Goal: Transaction & Acquisition: Purchase product/service

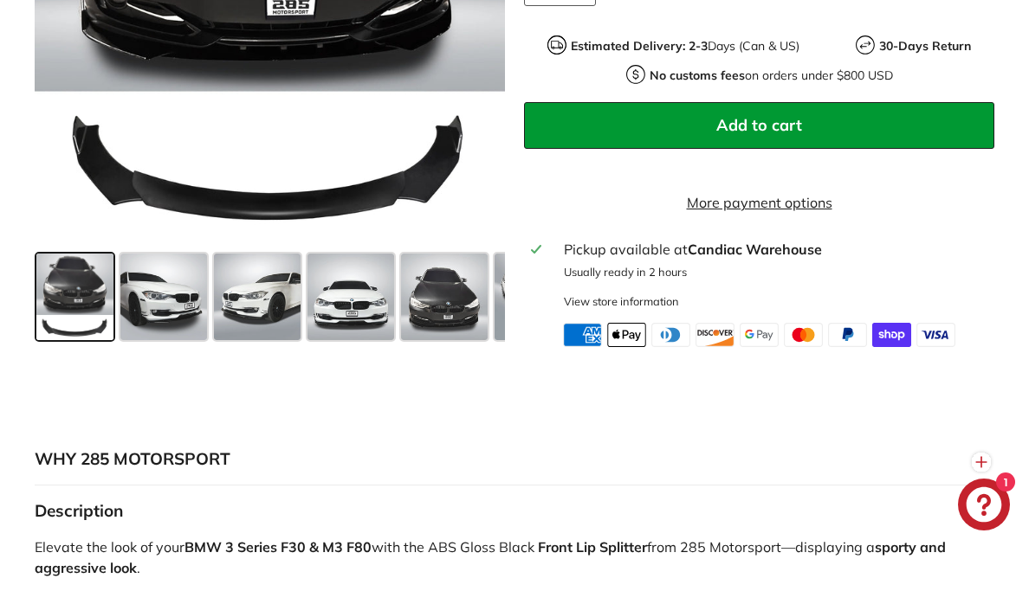
scroll to position [661, 0]
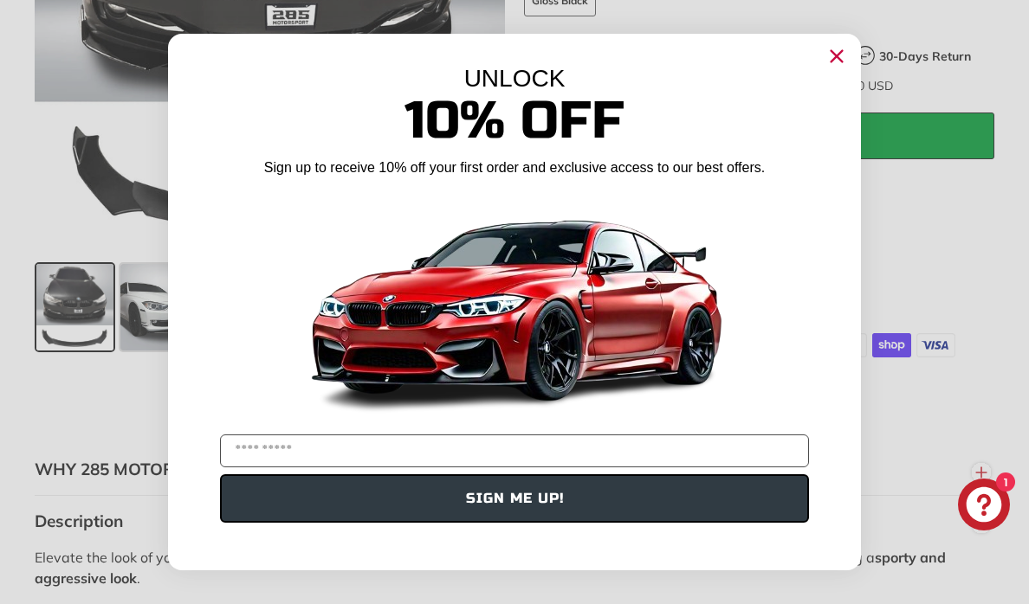
scroll to position [725, 0]
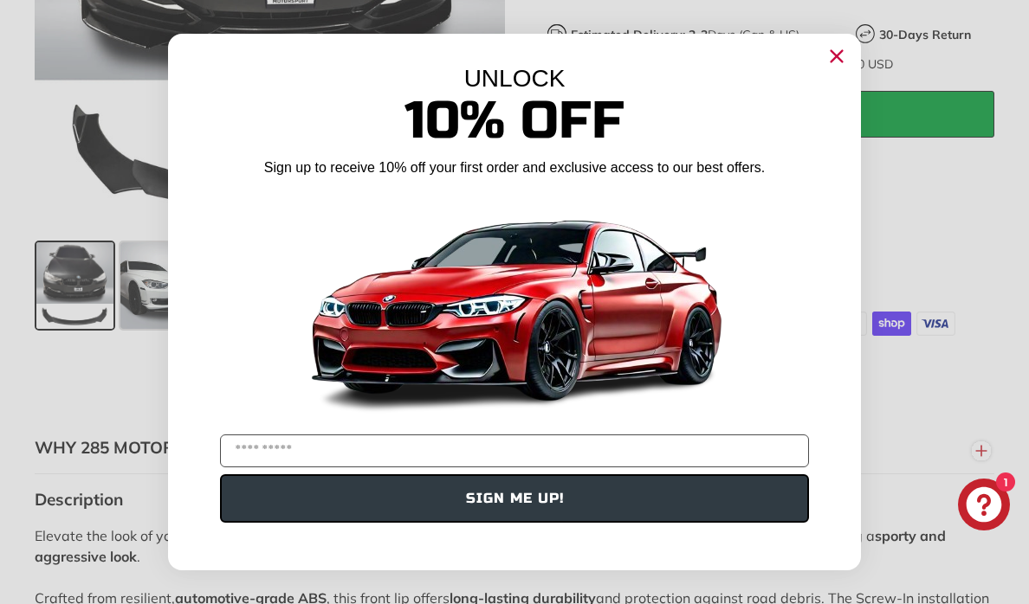
click at [835, 60] on circle "Close dialog" at bounding box center [836, 56] width 26 height 26
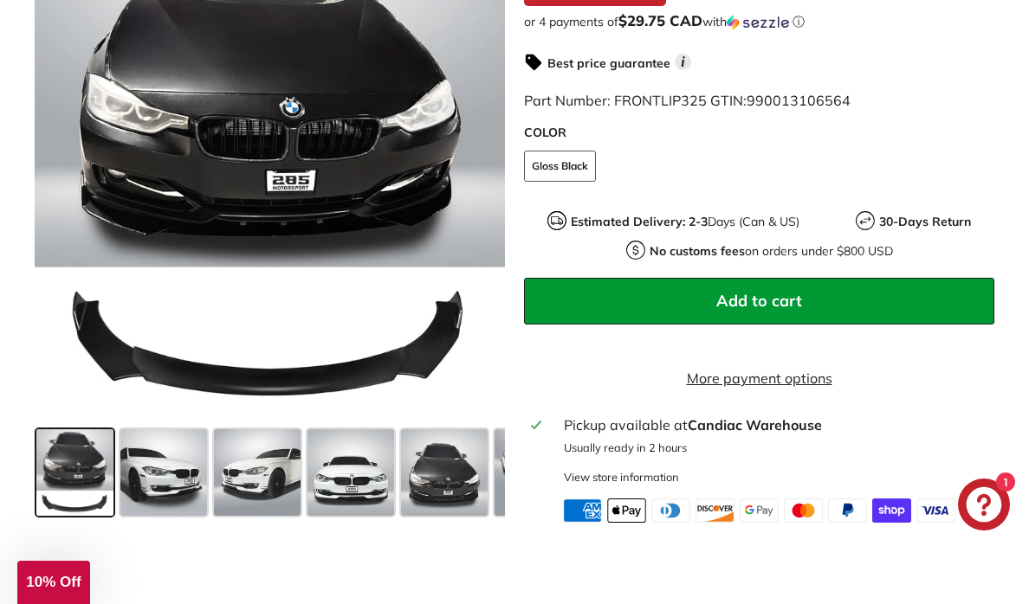
scroll to position [545, 0]
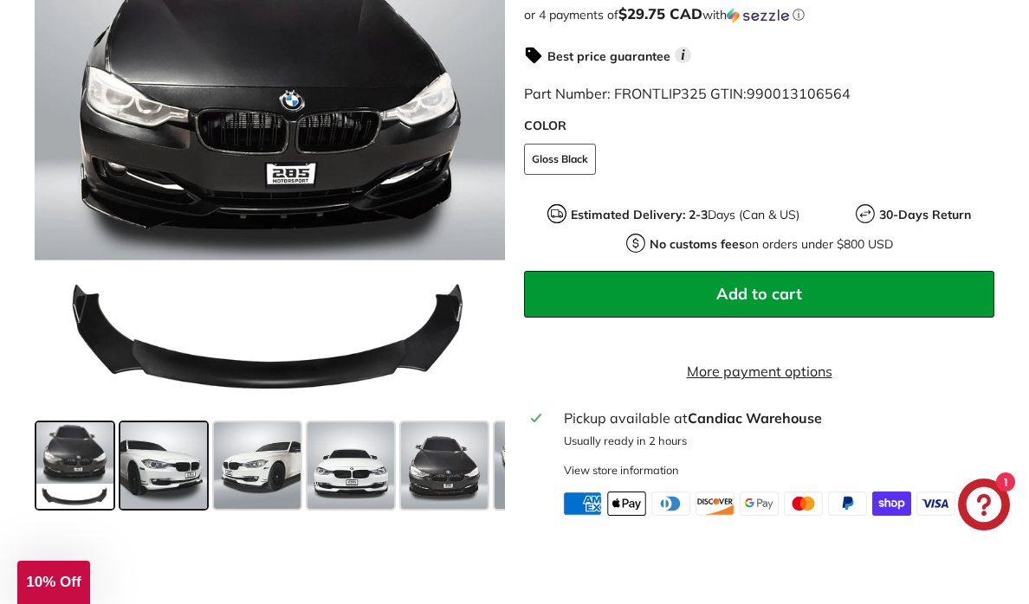
click at [171, 471] on span at bounding box center [163, 466] width 87 height 87
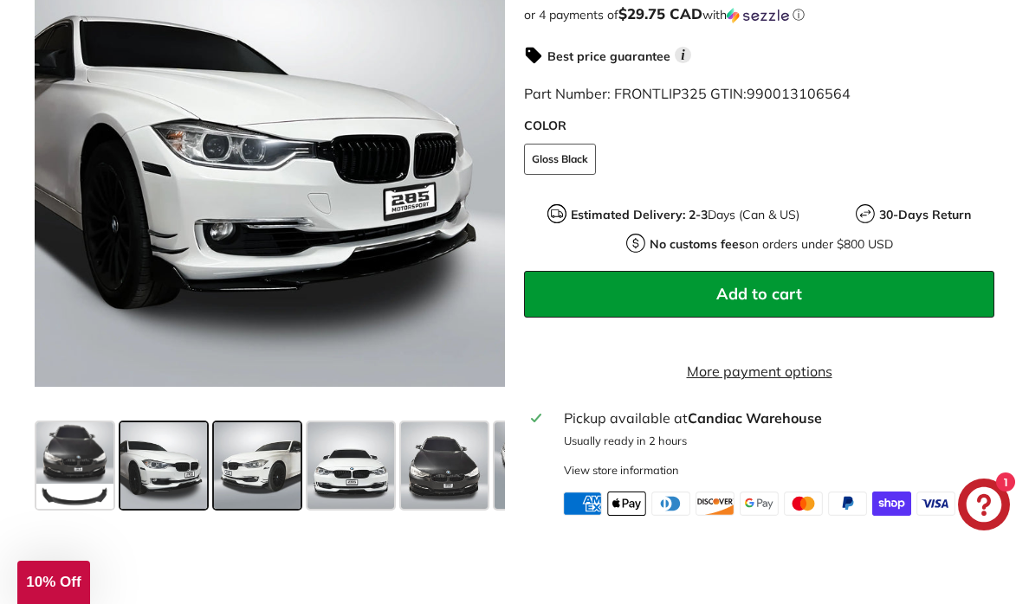
click at [255, 475] on span at bounding box center [257, 466] width 87 height 87
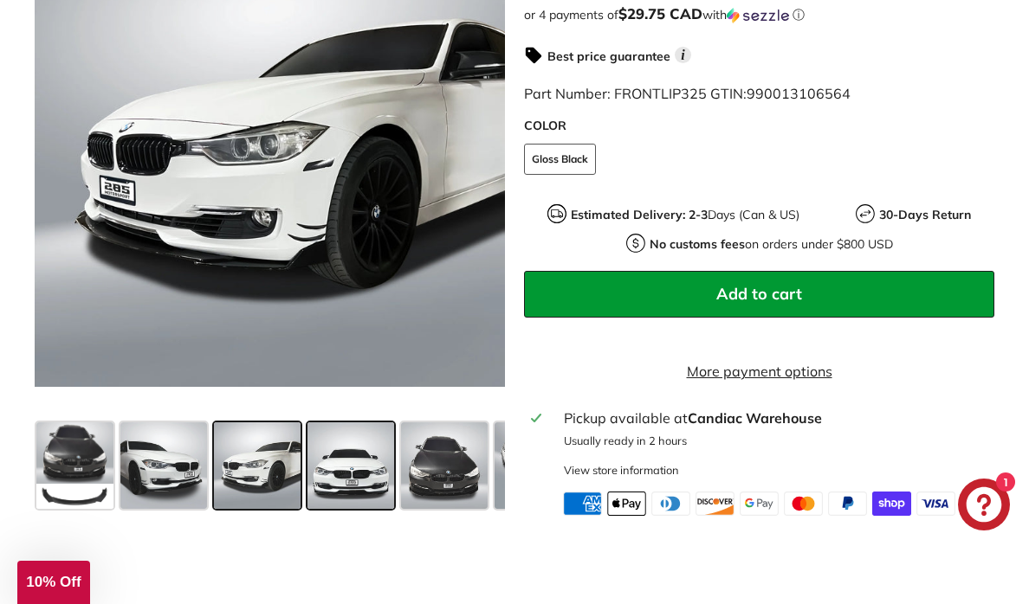
click at [330, 482] on span at bounding box center [350, 466] width 87 height 87
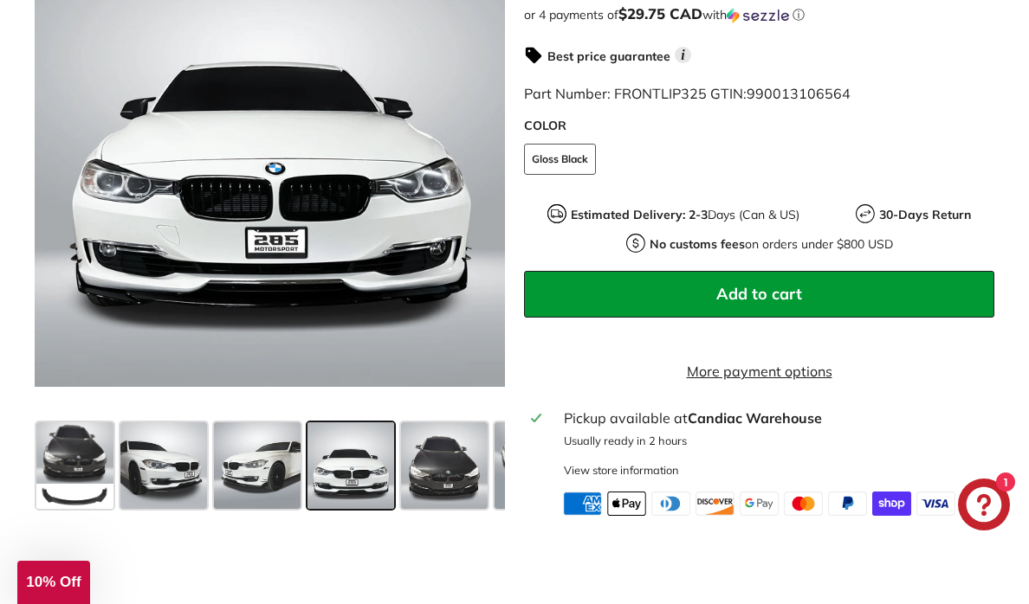
click at [386, 481] on span at bounding box center [350, 466] width 87 height 87
click at [445, 485] on span at bounding box center [444, 466] width 87 height 87
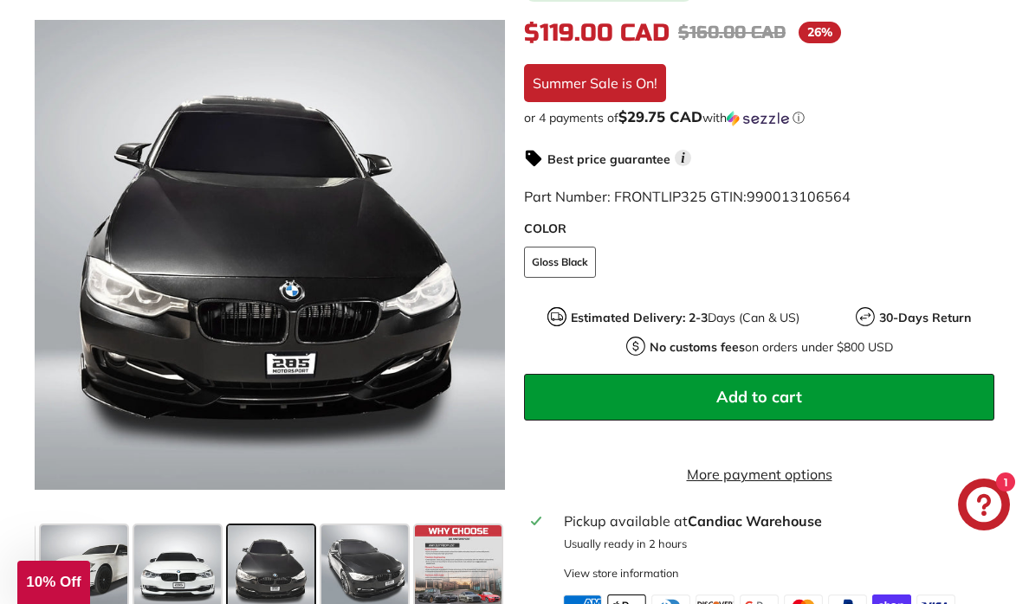
scroll to position [444, 0]
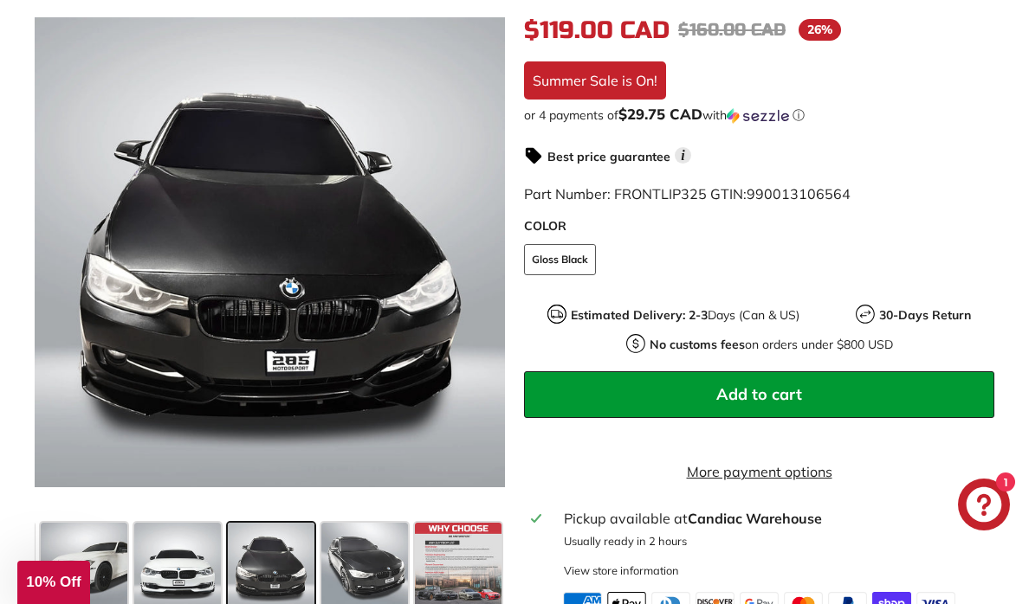
click at [637, 344] on img at bounding box center [635, 343] width 19 height 19
click at [762, 398] on span "Add to cart" at bounding box center [759, 394] width 86 height 20
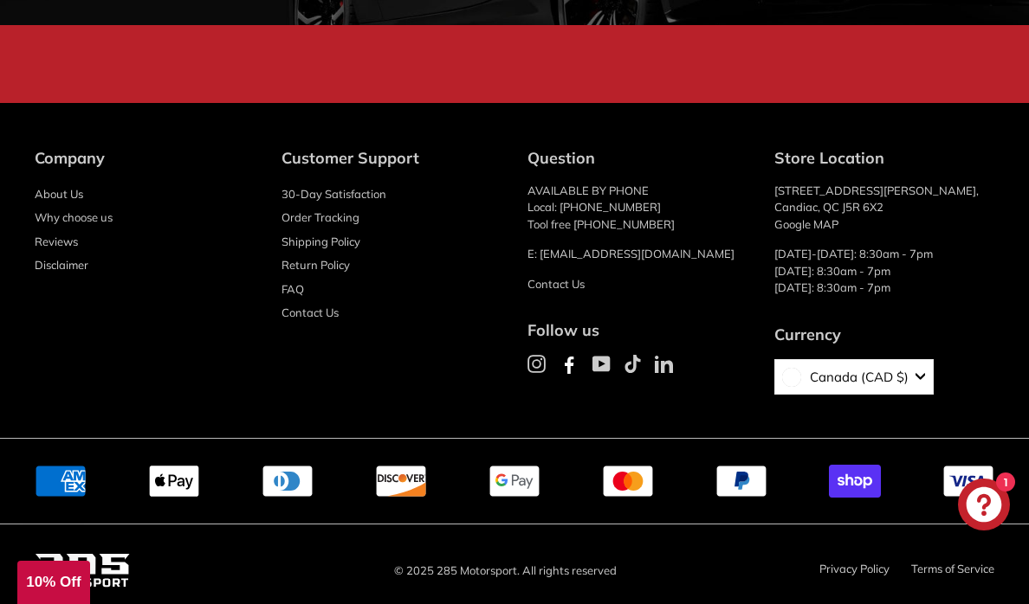
scroll to position [4519, 0]
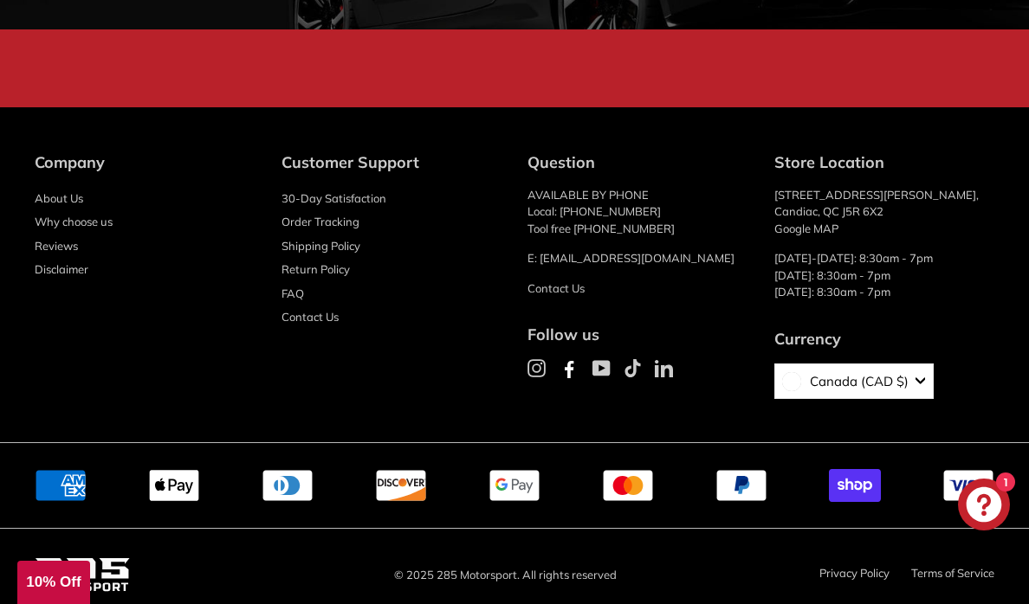
click at [319, 261] on link "Return Policy" at bounding box center [315, 270] width 68 height 24
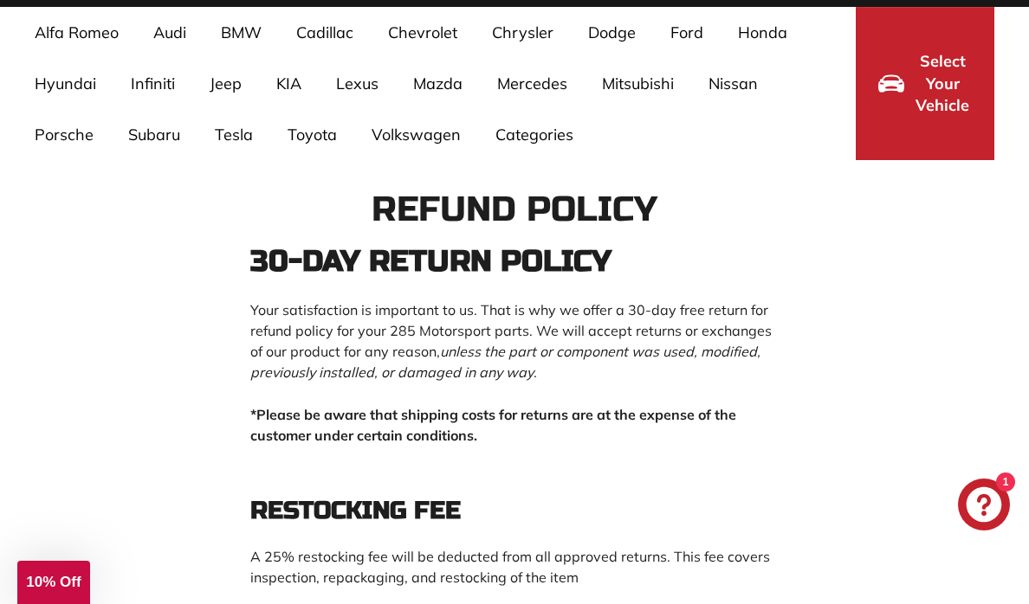
scroll to position [146, 0]
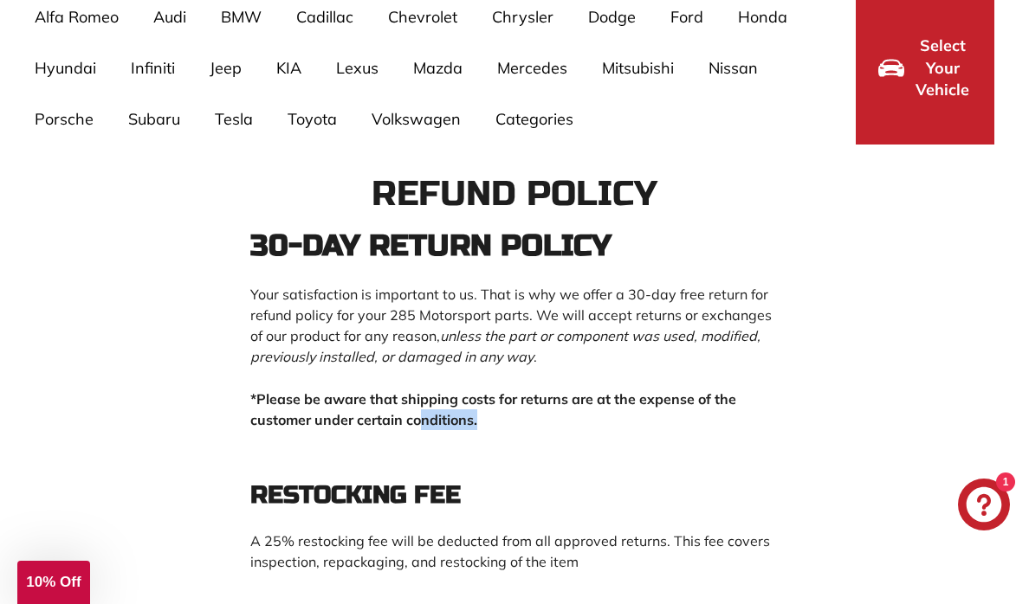
drag, startPoint x: 433, startPoint y: 408, endPoint x: 491, endPoint y: 419, distance: 59.1
click at [491, 419] on p "*Please be aware that shipping costs for returns are at the expense of the cust…" at bounding box center [514, 410] width 528 height 42
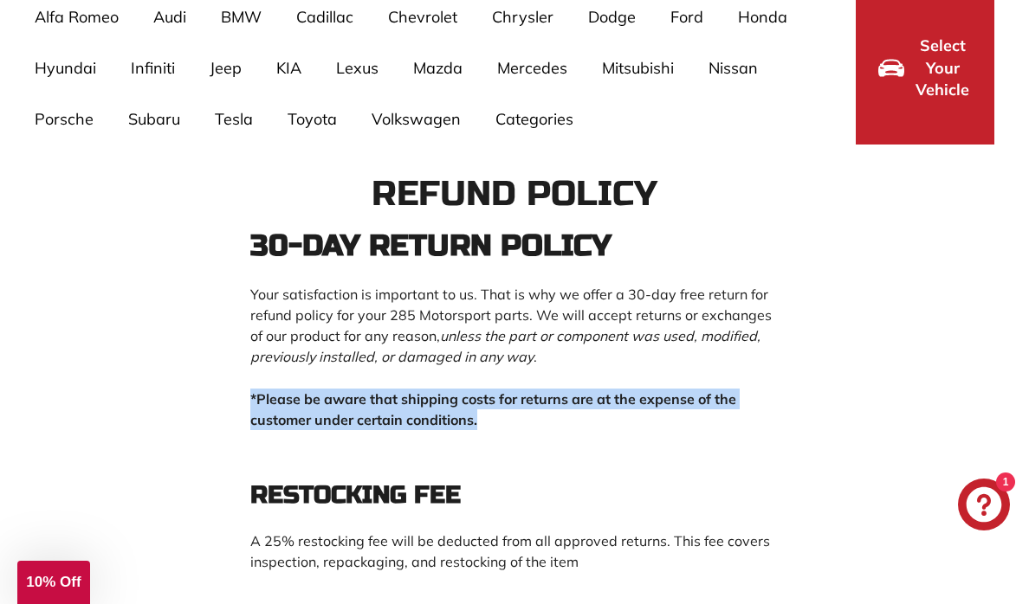
drag, startPoint x: 491, startPoint y: 419, endPoint x: 284, endPoint y: 378, distance: 210.9
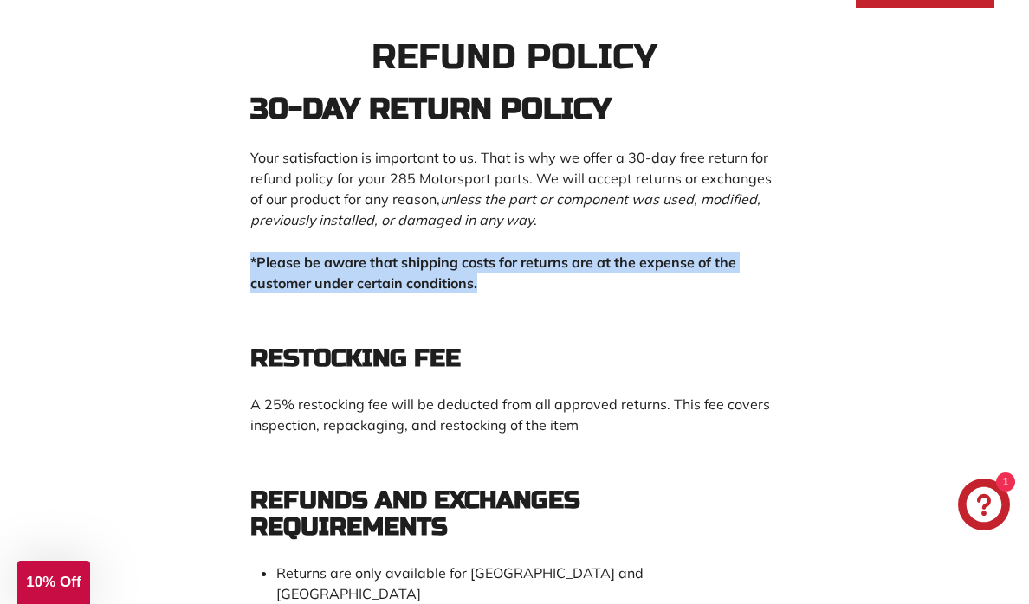
scroll to position [308, 0]
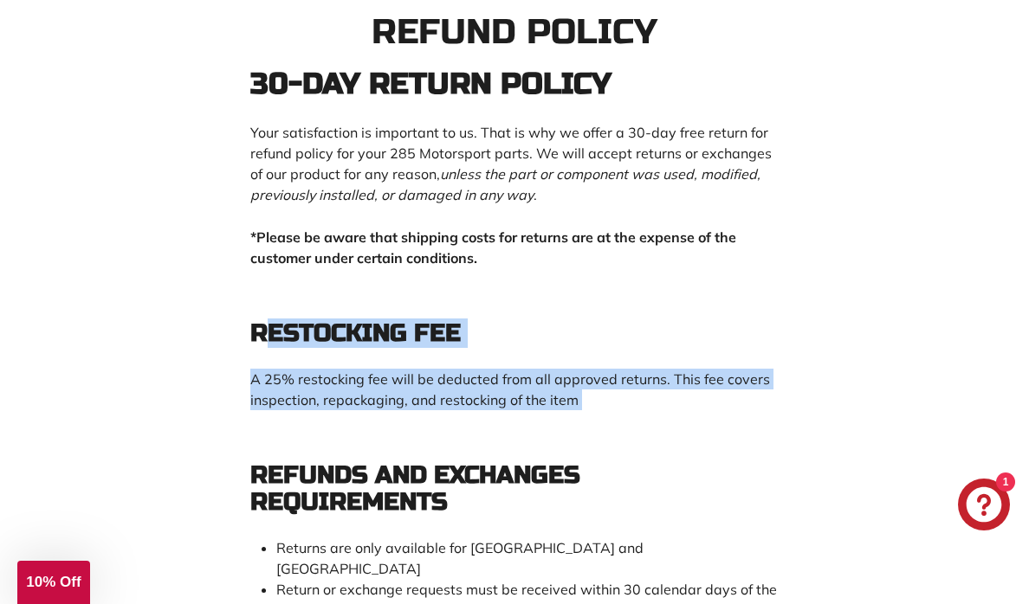
drag, startPoint x: 271, startPoint y: 327, endPoint x: 584, endPoint y: 418, distance: 325.5
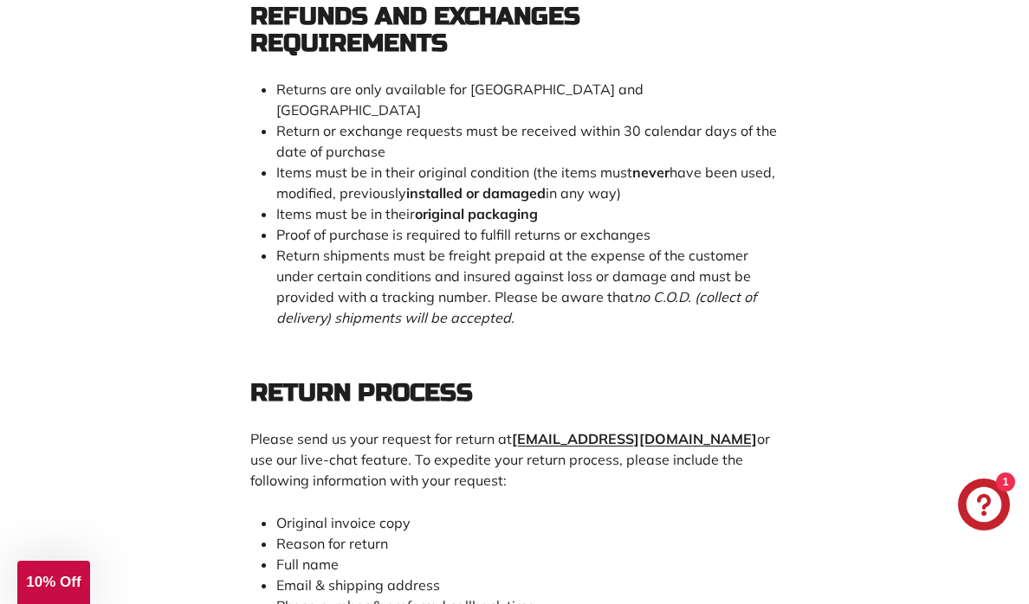
scroll to position [787, 0]
